Goal: Obtain resource: Obtain resource

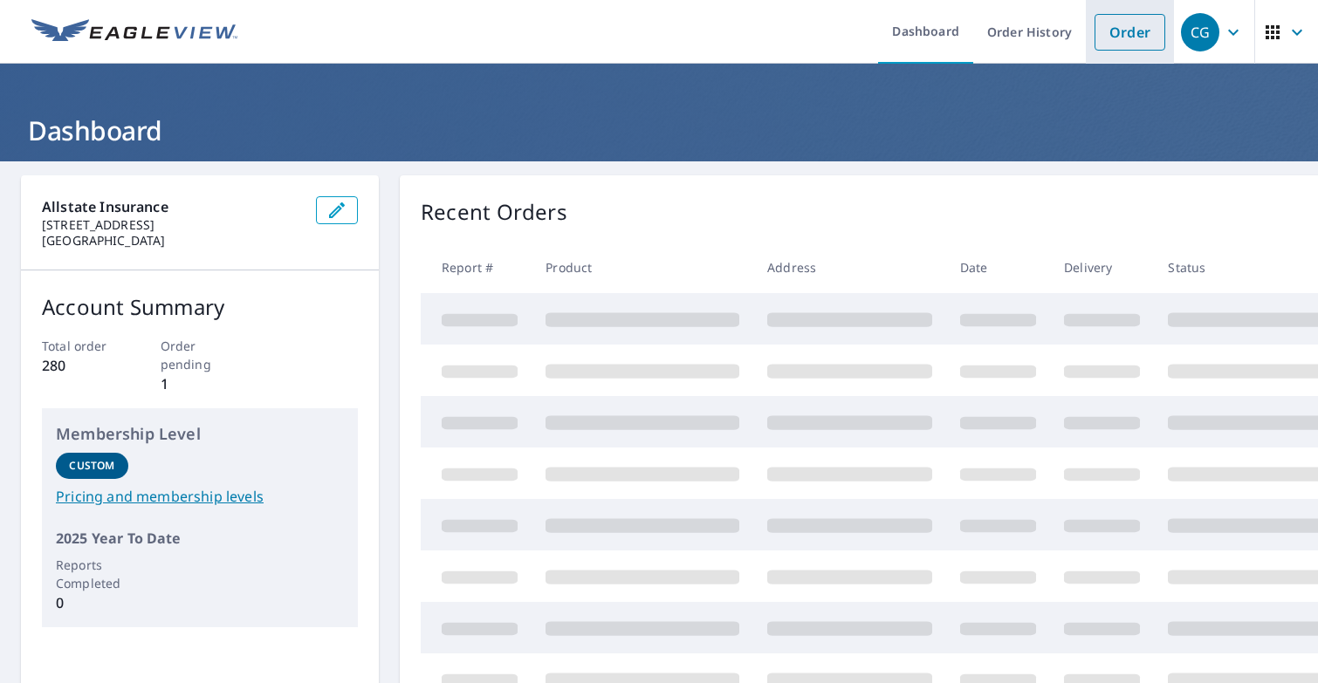
click at [1125, 39] on link "Order" at bounding box center [1130, 32] width 71 height 37
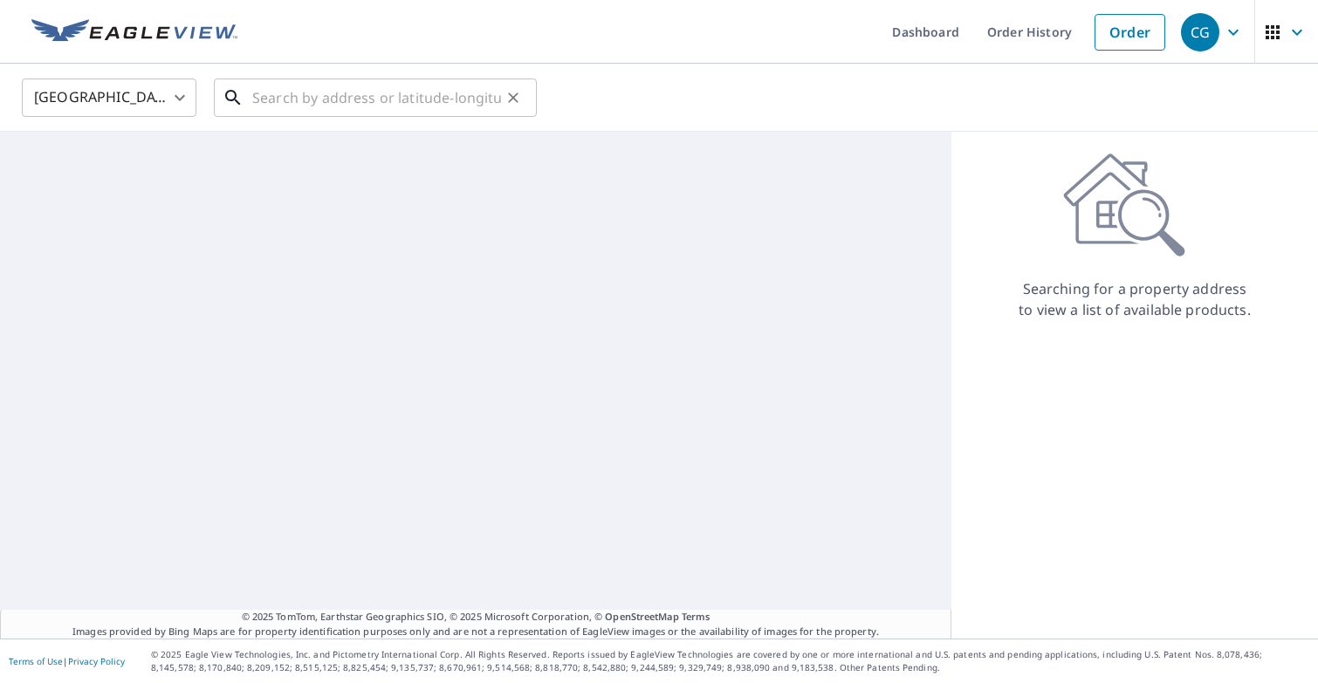
click at [494, 100] on input "text" at bounding box center [376, 97] width 249 height 49
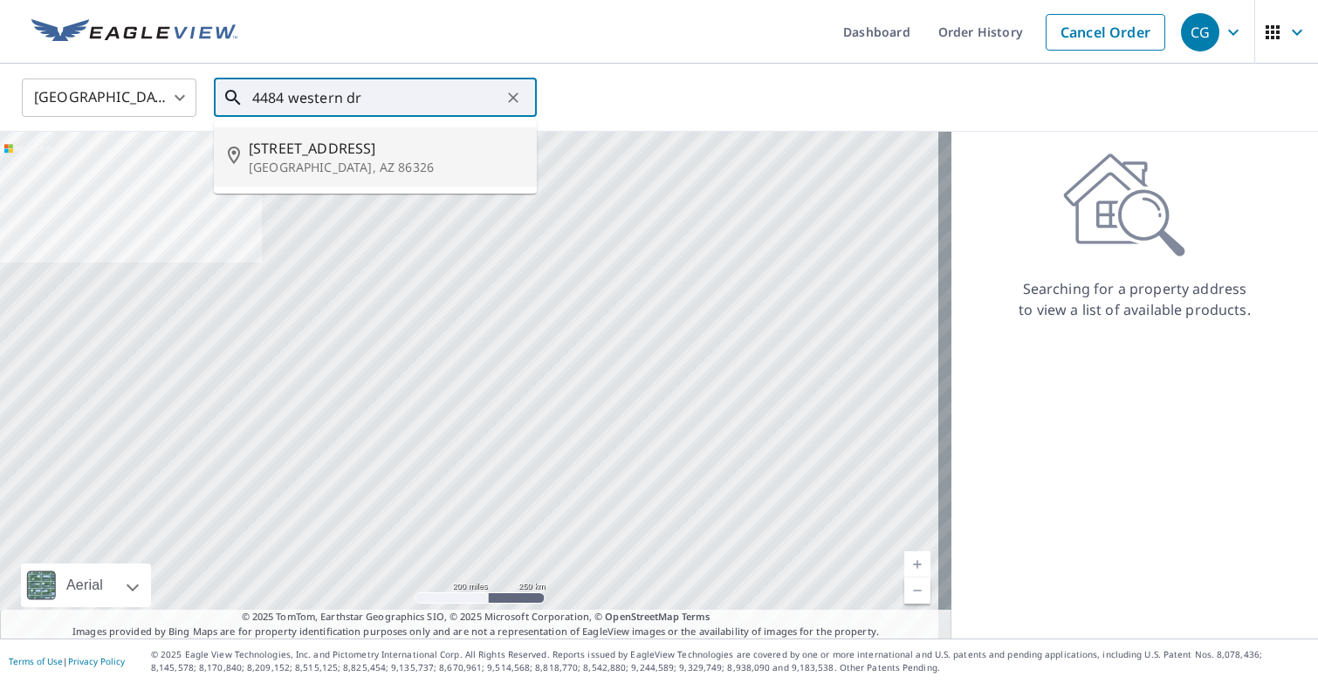
click at [339, 155] on span "[STREET_ADDRESS]" at bounding box center [386, 148] width 274 height 21
type input "[STREET_ADDRESS][PERSON_NAME]"
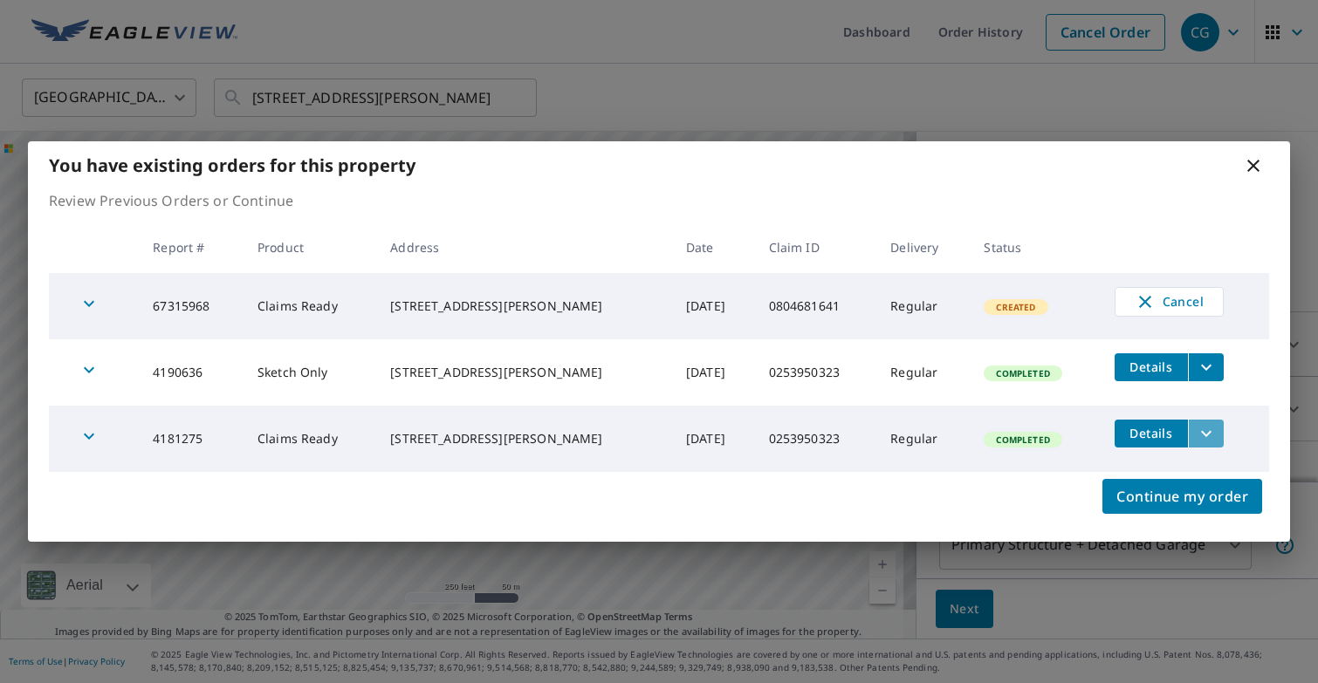
click at [1210, 434] on icon "filesDropdownBtn-4181275" at bounding box center [1206, 433] width 21 height 21
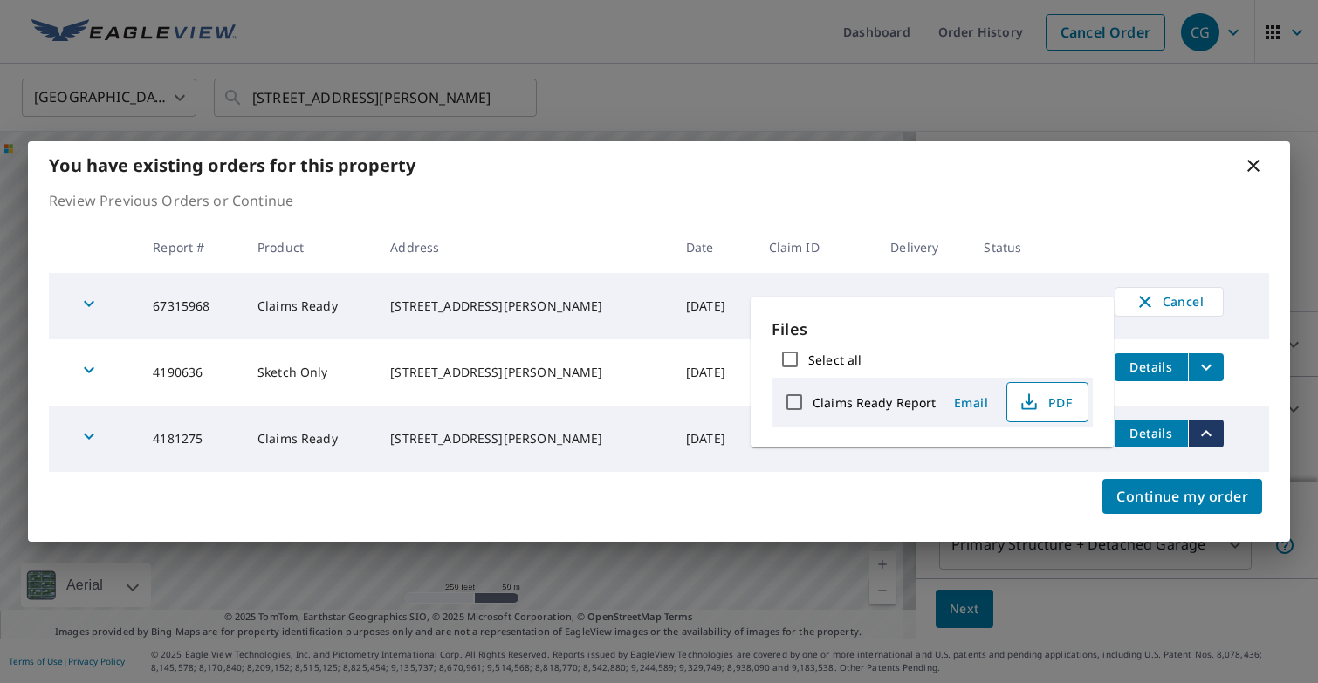
click at [1039, 406] on span "PDF" at bounding box center [1046, 402] width 56 height 21
click at [1250, 160] on icon at bounding box center [1253, 165] width 21 height 21
